Goal: Information Seeking & Learning: Find specific fact

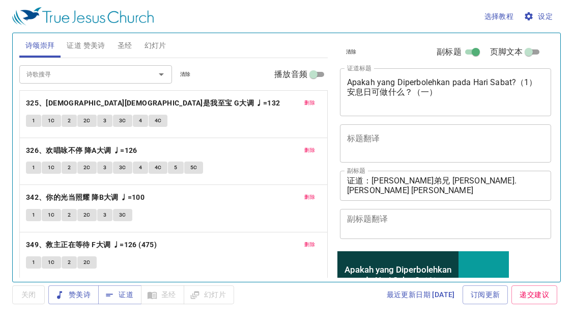
click at [306, 101] on span "删除" at bounding box center [309, 102] width 11 height 9
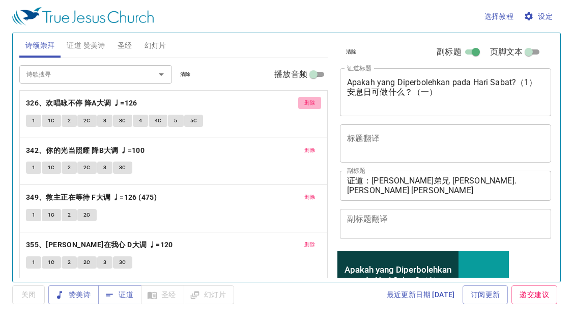
click at [306, 101] on span "删除" at bounding box center [309, 102] width 11 height 9
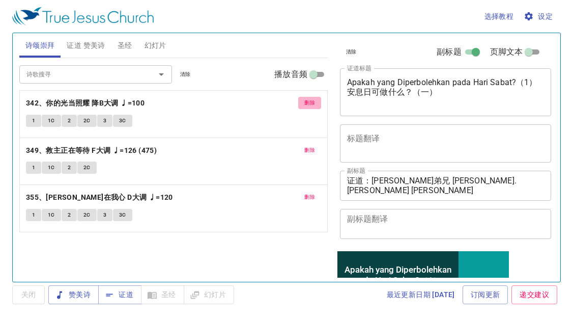
click at [306, 101] on span "删除" at bounding box center [309, 102] width 11 height 9
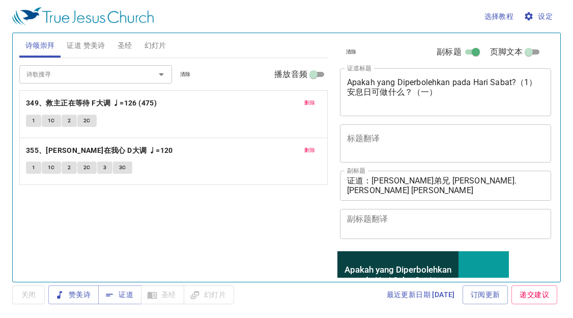
click at [306, 101] on span "删除" at bounding box center [309, 102] width 11 height 9
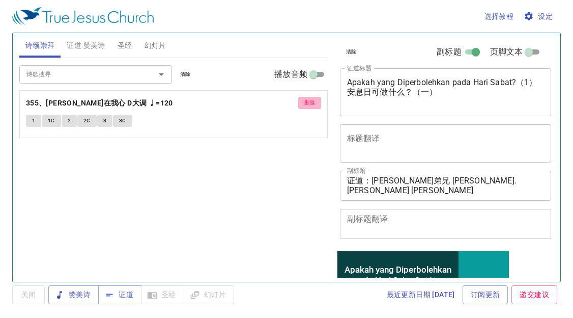
click at [306, 101] on span "删除" at bounding box center [309, 102] width 11 height 9
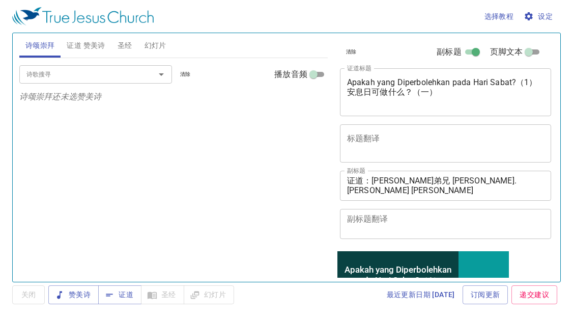
click at [88, 76] on input "诗歌搜寻" at bounding box center [80, 74] width 117 height 12
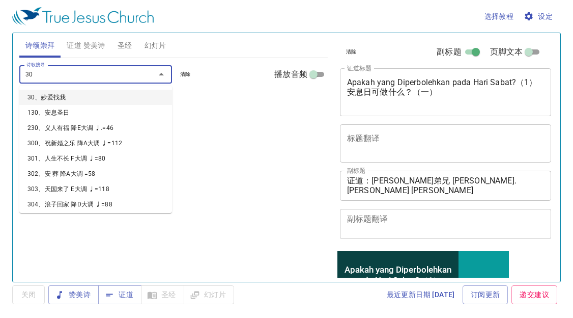
type input "303"
type input "305"
type input "306"
type input "307"
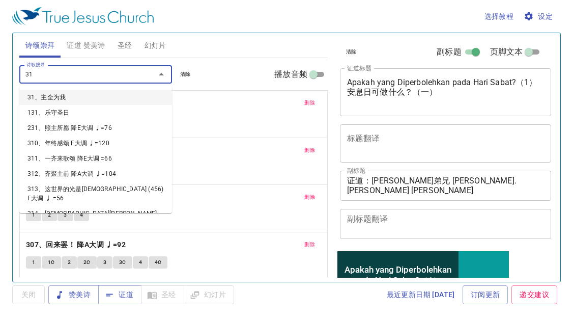
type input "312"
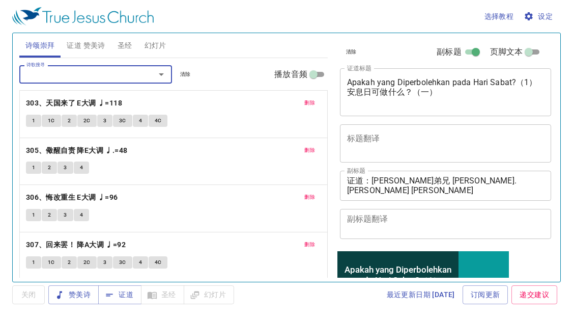
click at [90, 45] on span "证道 赞美诗" at bounding box center [86, 45] width 38 height 13
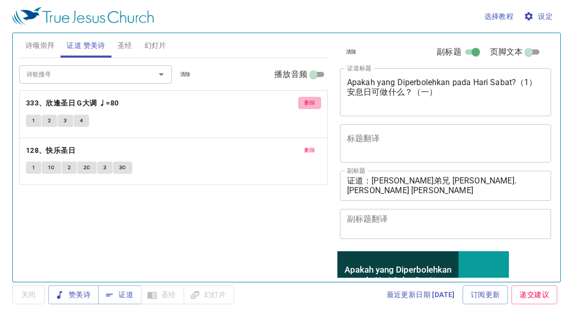
click at [314, 98] on span "删除" at bounding box center [309, 102] width 11 height 9
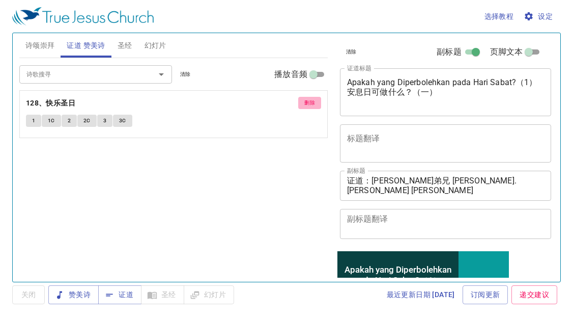
click at [314, 98] on span "删除" at bounding box center [309, 102] width 11 height 9
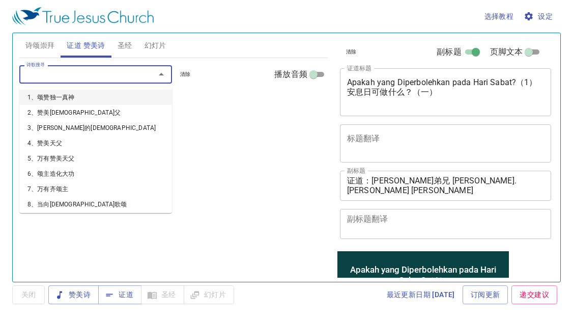
click at [121, 77] on input "诗歌搜寻" at bounding box center [80, 74] width 117 height 12
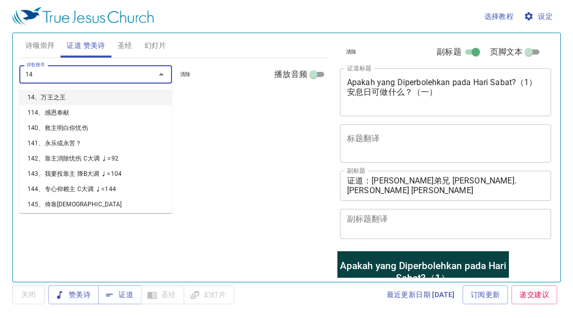
type input "149"
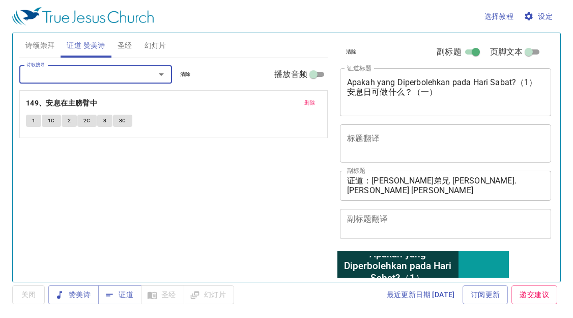
click at [305, 101] on span "删除" at bounding box center [309, 102] width 11 height 9
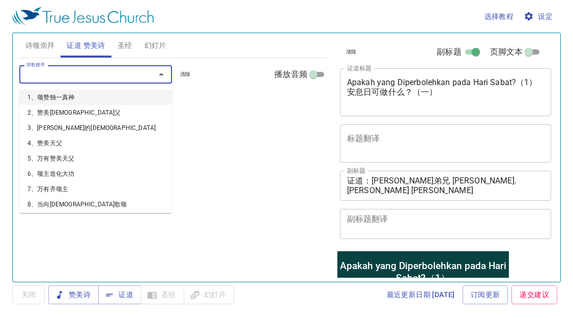
click at [133, 73] on input "诗歌搜寻" at bounding box center [80, 74] width 117 height 12
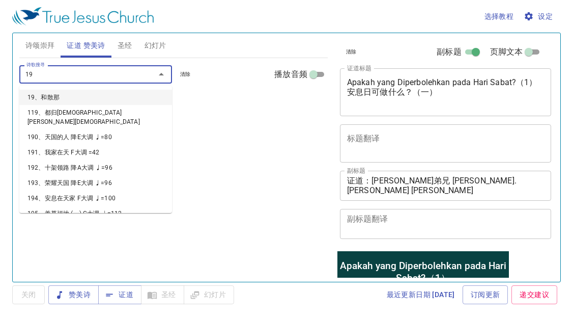
type input "194"
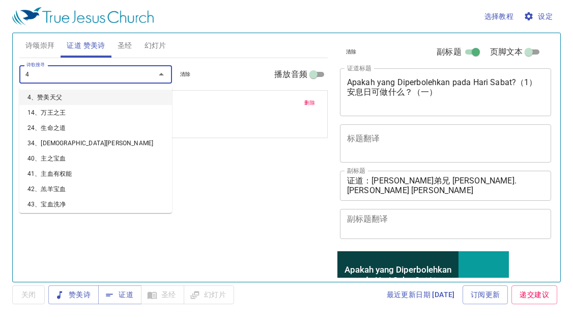
type input "44"
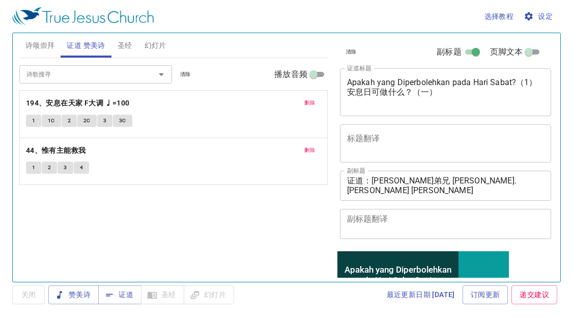
click at [47, 210] on div "诗歌搜寻 诗歌搜寻 清除 播放音频 删除 194、安息在天家 F大调 ♩=100 1 1C 2 2C 3 3C 删除 44、惟有主能救我 1 2 3 4" at bounding box center [173, 165] width 309 height 215
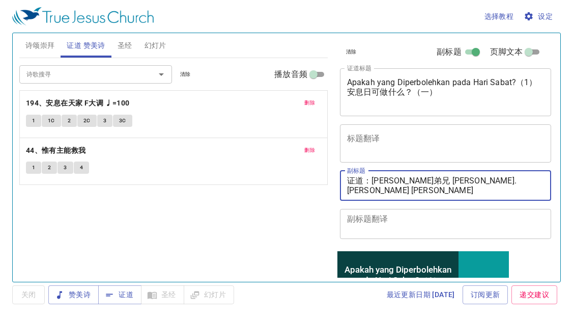
drag, startPoint x: 371, startPoint y: 180, endPoint x: 497, endPoint y: 166, distance: 127.5
click at [498, 167] on div "副标题 证道：韩永光弟兄 Bro. Daniel Han 翻译：邓多加执事 Dns. Dorcas Tang x 副标题 副标题翻译 x 副标题翻译" at bounding box center [442, 205] width 212 height 76
paste textarea "李玛拉基传道 Pdt. Malachi Lee"
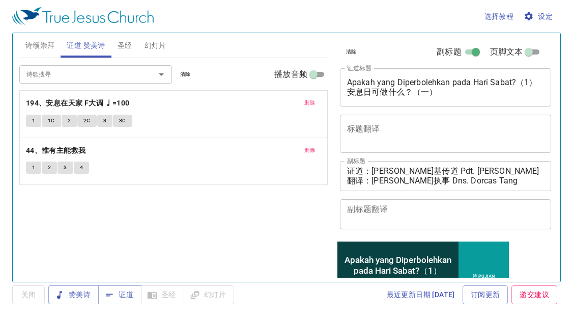
click at [61, 209] on div "诗歌搜寻 诗歌搜寻 清除 播放音频 删除 194、安息在天家 F大调 ♩=100 1 1C 2 2C 3 3C 删除 44、惟有主能救我 1 2 3 4" at bounding box center [173, 165] width 309 height 215
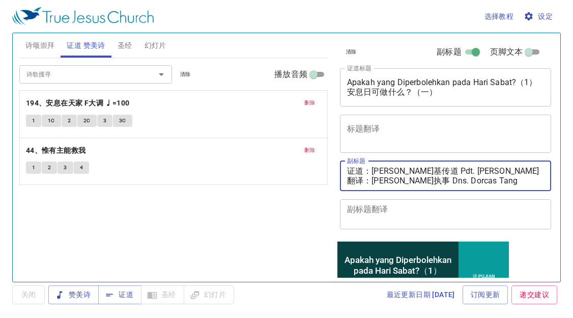
drag, startPoint x: 376, startPoint y: 179, endPoint x: 489, endPoint y: 181, distance: 113.6
click at [489, 181] on textarea "证道：李玛拉基传道 Pdt. Malachi Lee 翻译：邓多加执事 Dns. Dorcas Tang" at bounding box center [446, 175] width 198 height 19
paste textarea "颜姊妹 Sis. Tang Choi Ngan"
type textarea "证道：李玛拉基传道 Pdt. Malachi Lee 翻译：邓彩颜姊妹 Sis. Tang Choi Ngan"
click at [66, 292] on span "赞美诗" at bounding box center [74, 294] width 34 height 13
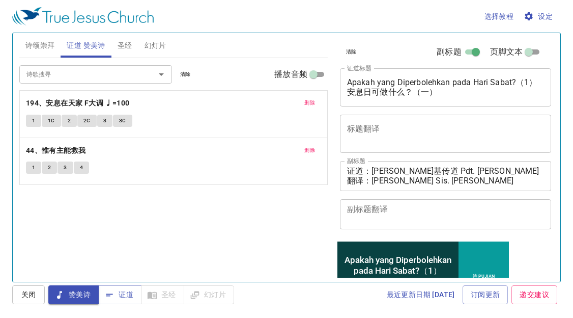
click at [37, 49] on span "诗颂崇拜" at bounding box center [40, 45] width 30 height 13
